Goal: Information Seeking & Learning: Learn about a topic

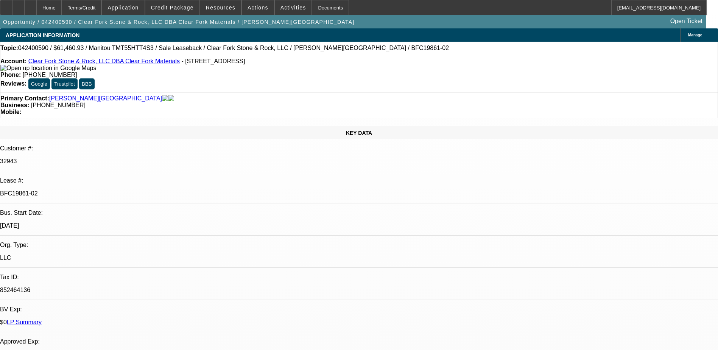
select select "0"
select select "6"
select select "0"
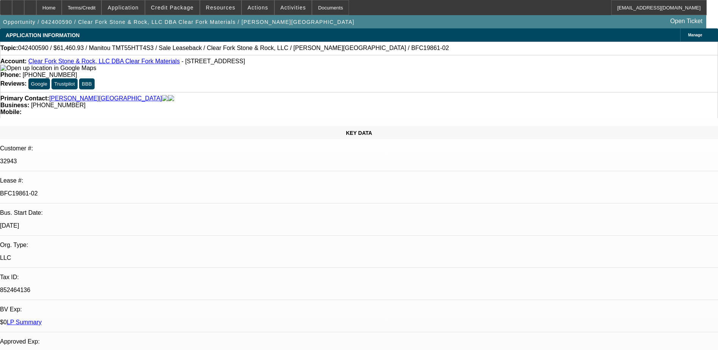
select select "0"
select select "6"
select select "0"
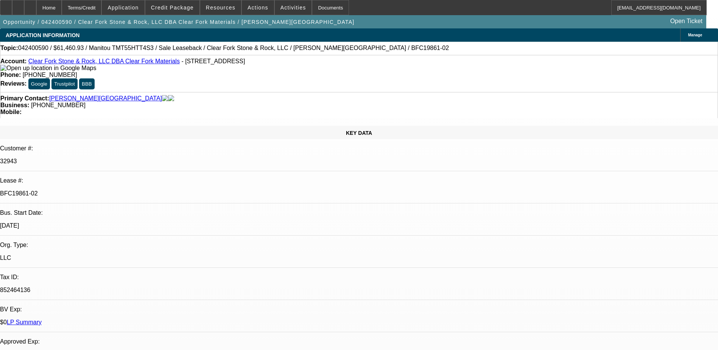
select select "0"
select select "6"
select select "0"
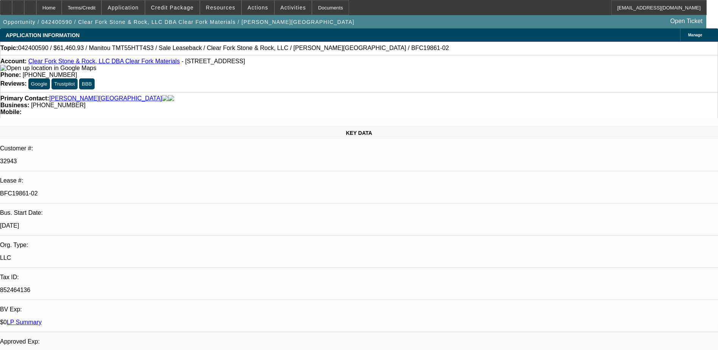
select select "6"
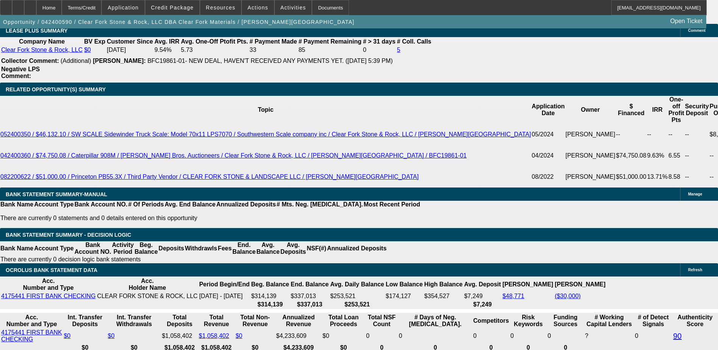
scroll to position [1552, 0]
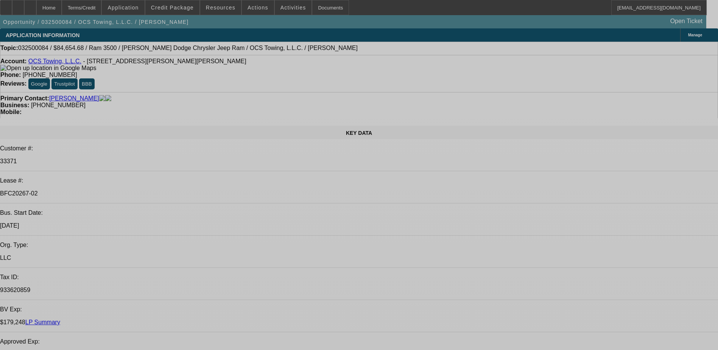
select select "0"
select select "2"
select select "0.1"
select select "0"
select select "2"
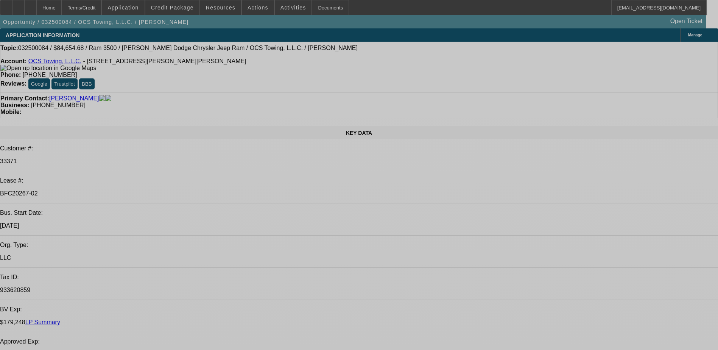
select select "0.1"
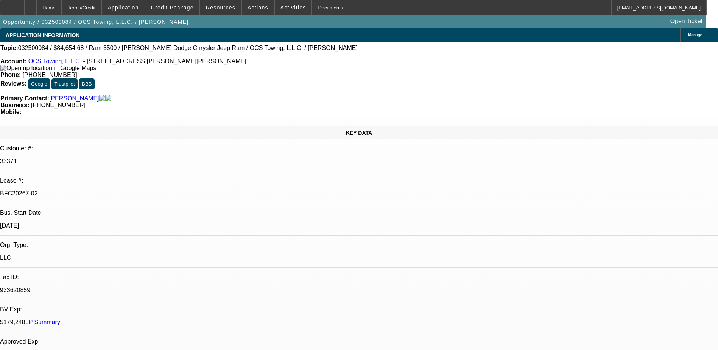
select select "0"
select select "2"
select select "0.1"
select select "0"
select select "0.1"
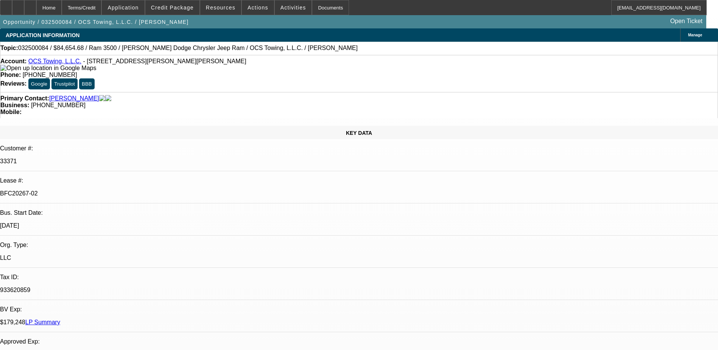
select select "1"
select select "2"
select select "4"
select select "1"
select select "2"
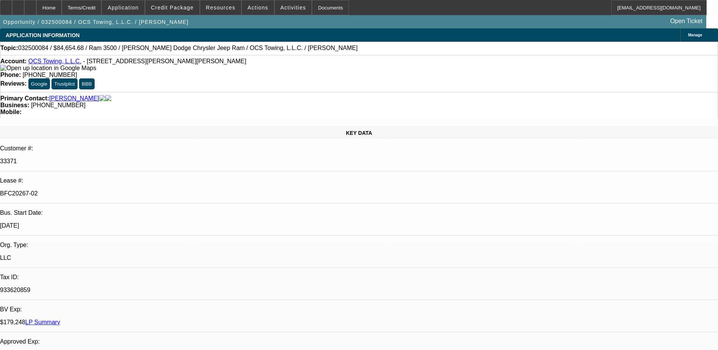
select select "4"
select select "1"
select select "2"
select select "4"
select select "1"
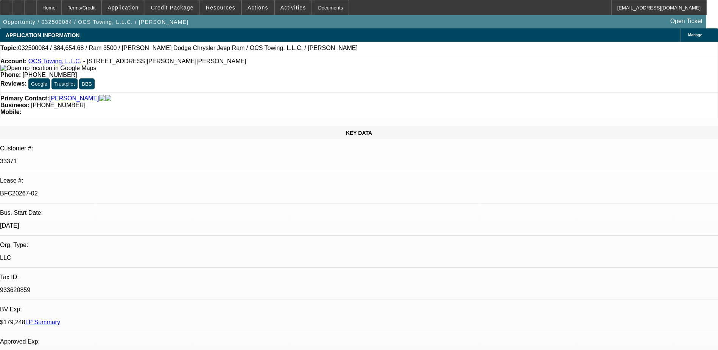
select select "2"
select select "4"
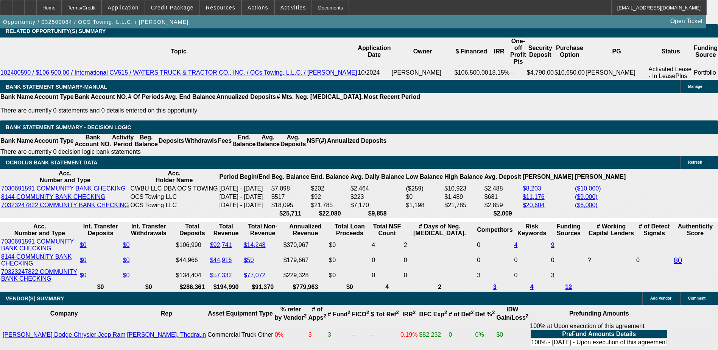
scroll to position [1627, 0]
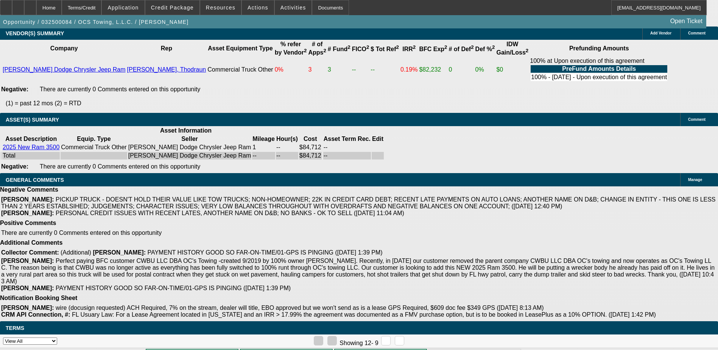
drag, startPoint x: 164, startPoint y: 213, endPoint x: 188, endPoint y: 211, distance: 24.7
drag, startPoint x: 188, startPoint y: 211, endPoint x: 167, endPoint y: 217, distance: 21.7
drag, startPoint x: 161, startPoint y: 213, endPoint x: 187, endPoint y: 217, distance: 26.1
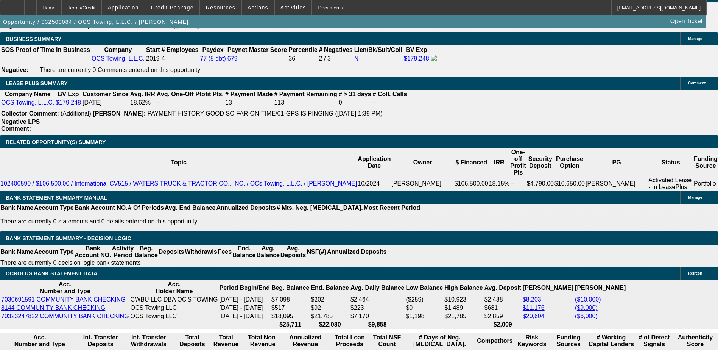
scroll to position [1211, 0]
